Goal: Task Accomplishment & Management: Manage account settings

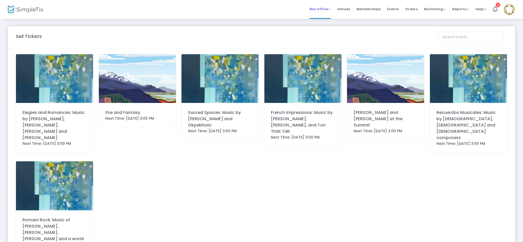
click at [331, 10] on span "Box Office" at bounding box center [319, 9] width 21 height 5
click at [329, 36] on li "Sell Season Pass" at bounding box center [327, 34] width 37 height 10
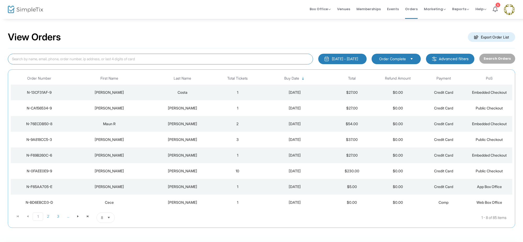
click at [124, 62] on input at bounding box center [160, 59] width 305 height 11
type input "[PERSON_NAME]"
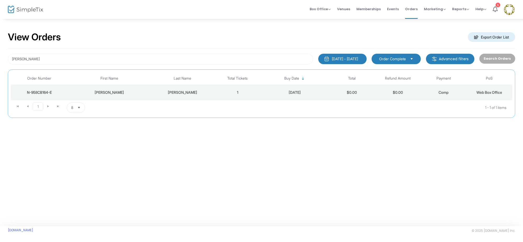
click at [185, 94] on div "[PERSON_NAME]" at bounding box center [182, 92] width 61 height 5
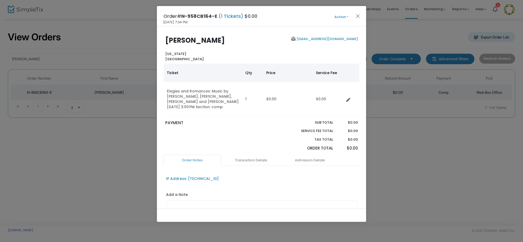
click at [342, 16] on button "Action" at bounding box center [340, 17] width 31 height 6
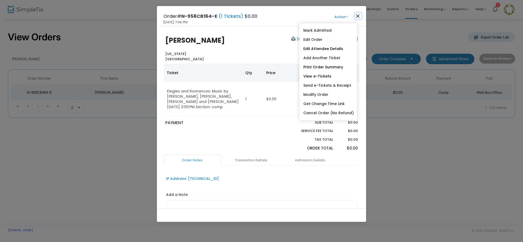
click at [359, 15] on button "Close" at bounding box center [357, 16] width 7 height 7
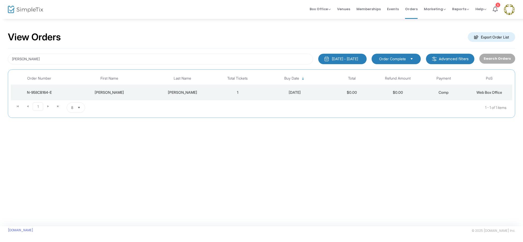
click at [107, 94] on div "[PERSON_NAME]" at bounding box center [109, 92] width 80 height 5
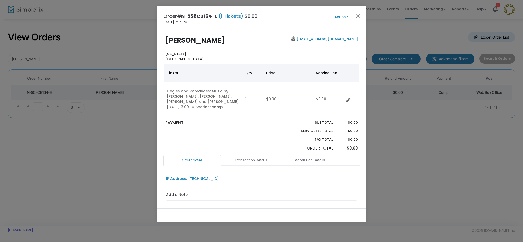
click at [341, 17] on button "Action" at bounding box center [340, 17] width 31 height 6
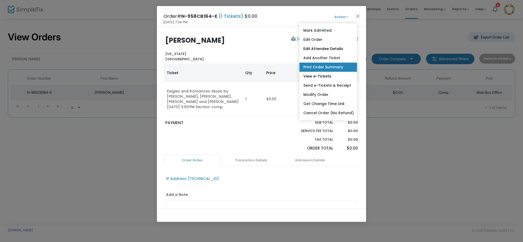
click at [336, 65] on link "Print Order Summary" at bounding box center [328, 66] width 58 height 9
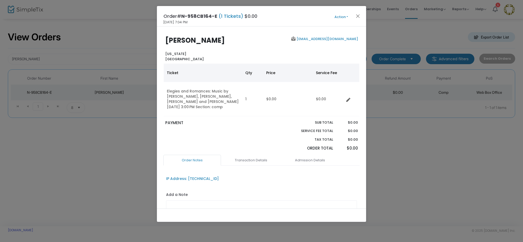
click at [339, 18] on button "Action" at bounding box center [340, 17] width 31 height 6
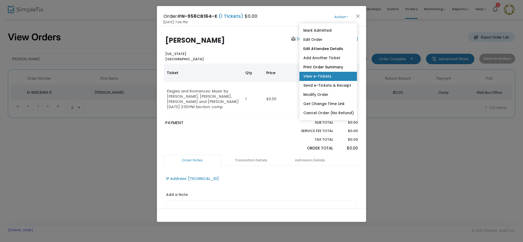
click at [332, 76] on link "View e-Tickets" at bounding box center [328, 76] width 58 height 9
